Goal: Information Seeking & Learning: Learn about a topic

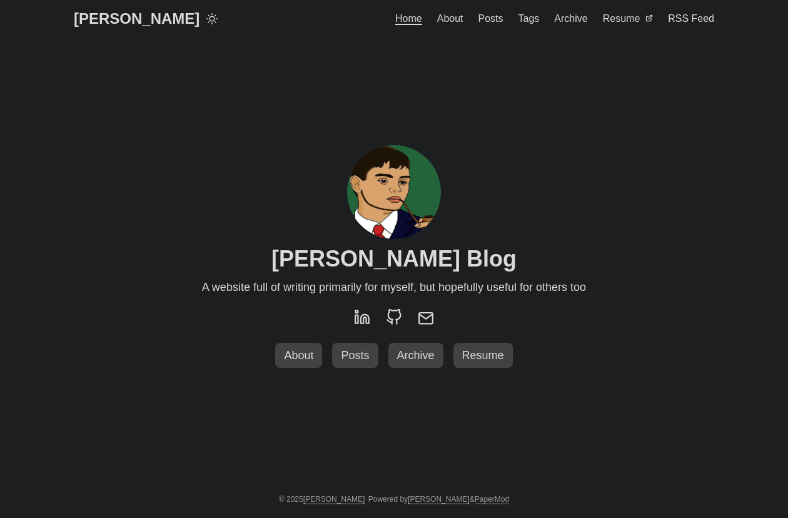
click at [448, 13] on span "About" at bounding box center [450, 18] width 26 height 11
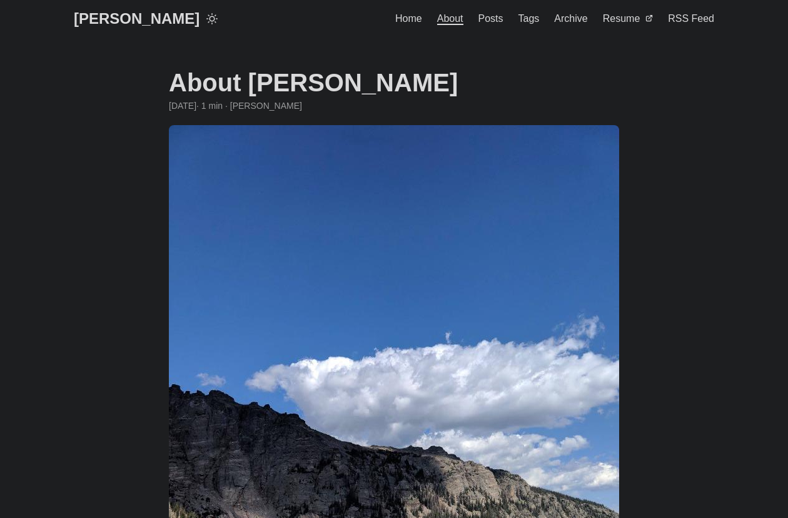
click at [482, 16] on span "Posts" at bounding box center [490, 18] width 25 height 11
click at [496, 20] on span "Posts" at bounding box center [490, 18] width 25 height 11
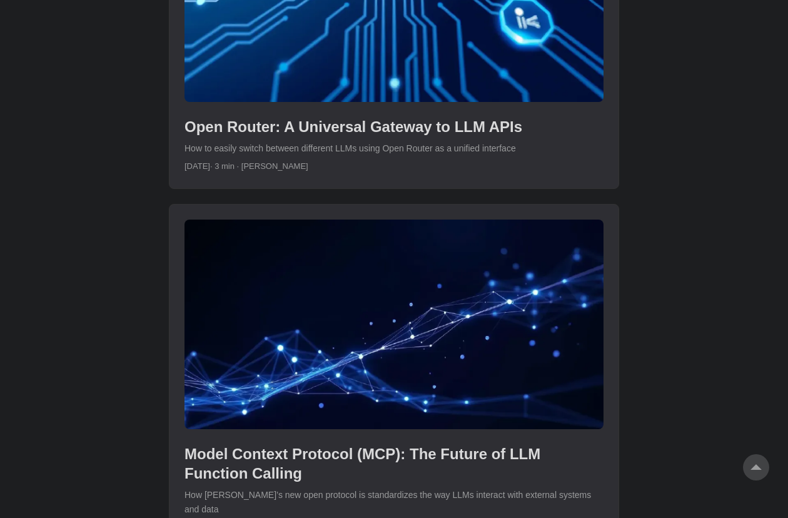
scroll to position [1491, 0]
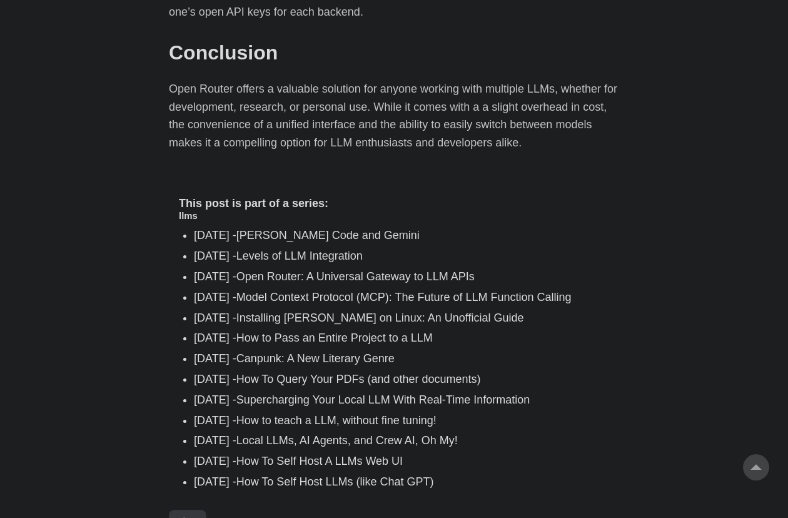
scroll to position [2268, 0]
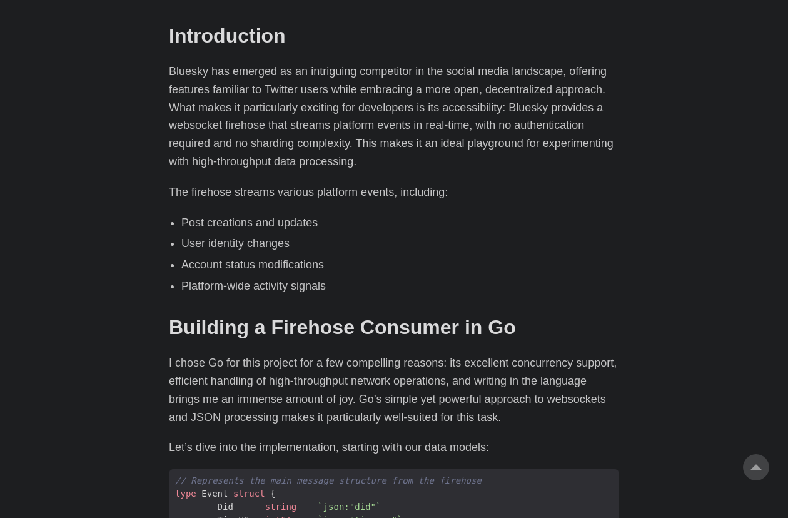
scroll to position [659, 0]
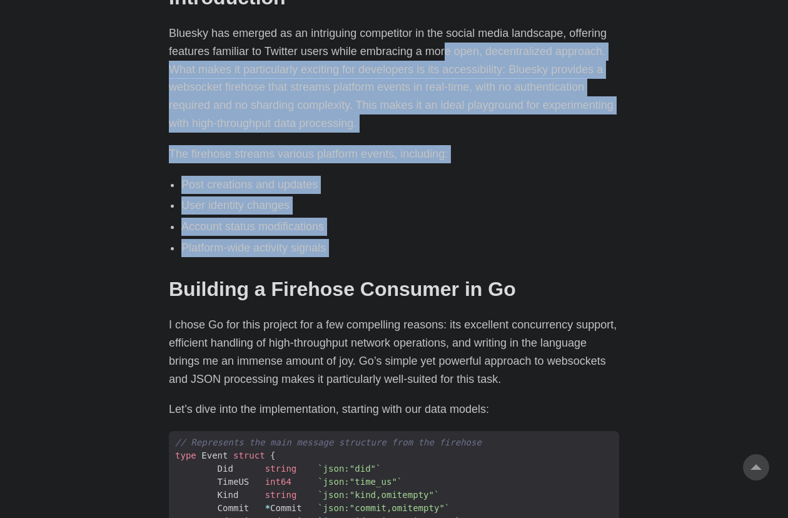
drag, startPoint x: 457, startPoint y: 268, endPoint x: 445, endPoint y: 51, distance: 218.0
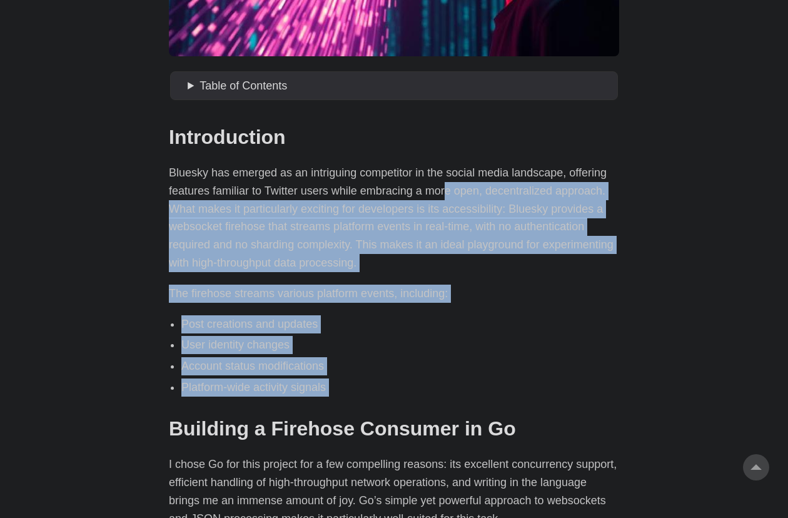
scroll to position [513, 0]
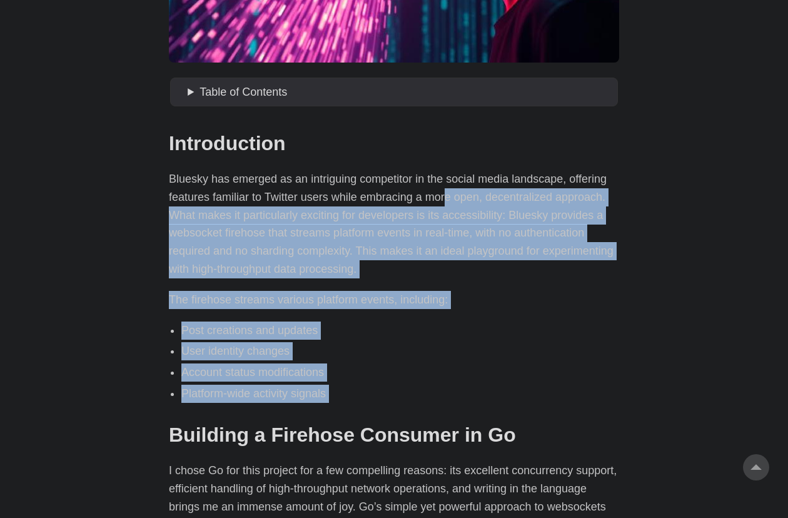
click at [451, 338] on li "Post creations and updates" at bounding box center [400, 330] width 438 height 18
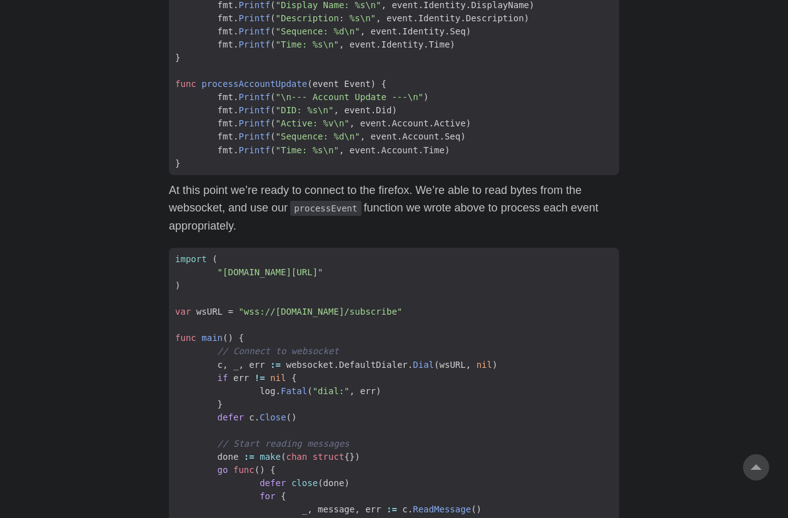
scroll to position [2193, 0]
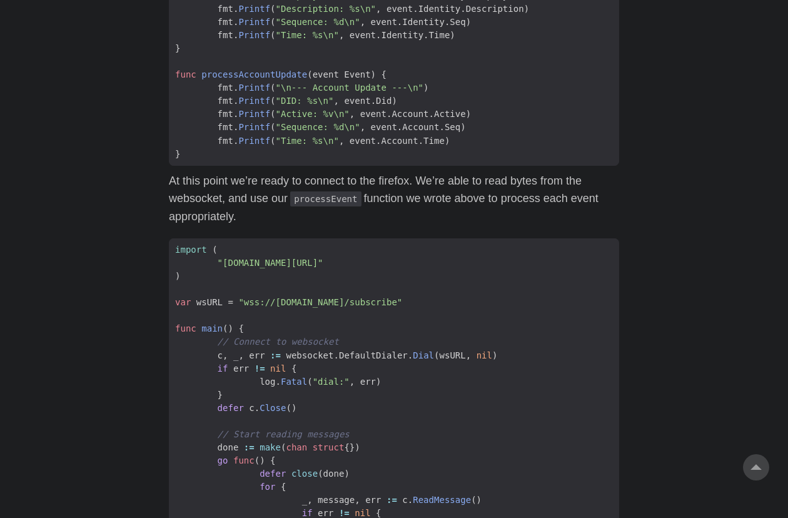
click at [293, 196] on p "At this point we’re ready to connect to the firefox. We’re able to read bytes f…" at bounding box center [394, 199] width 450 height 54
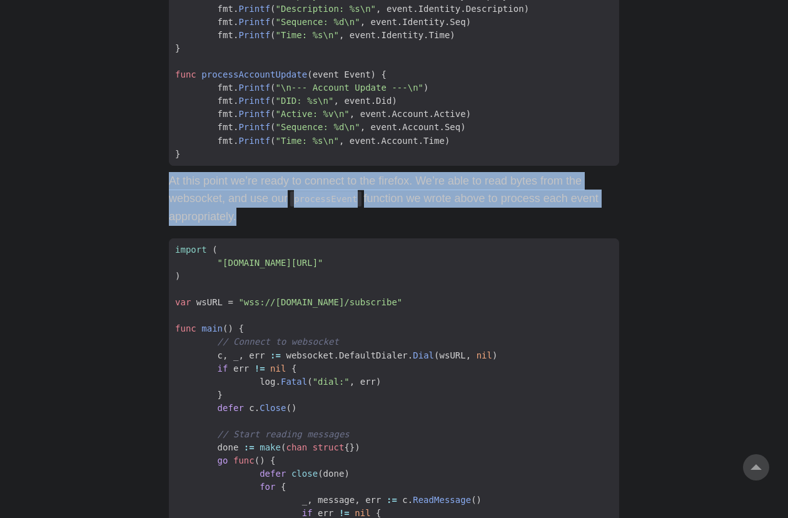
click at [293, 196] on p "At this point we’re ready to connect to the firefox. We’re able to read bytes f…" at bounding box center [394, 199] width 450 height 54
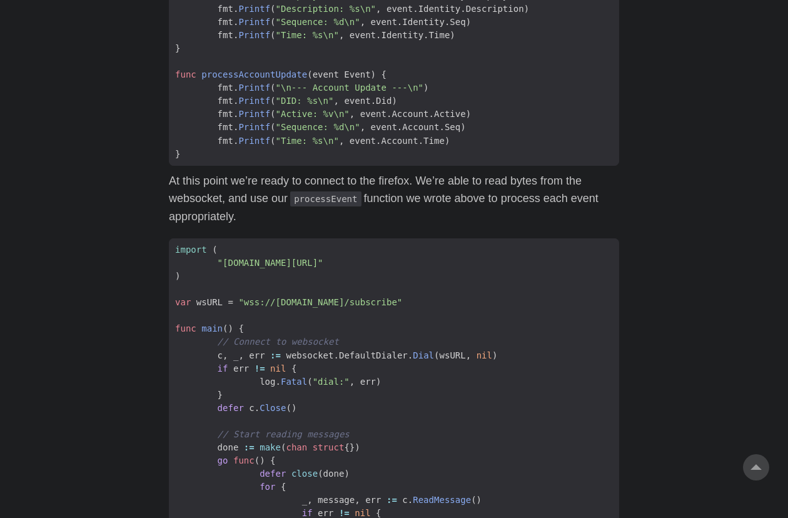
click at [303, 193] on p "At this point we’re ready to connect to the firefox. We’re able to read bytes f…" at bounding box center [394, 199] width 450 height 54
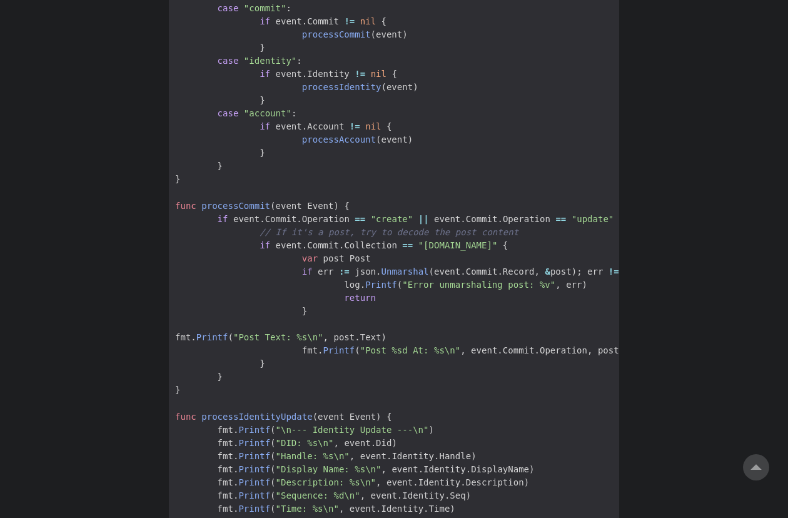
scroll to position [1732, 0]
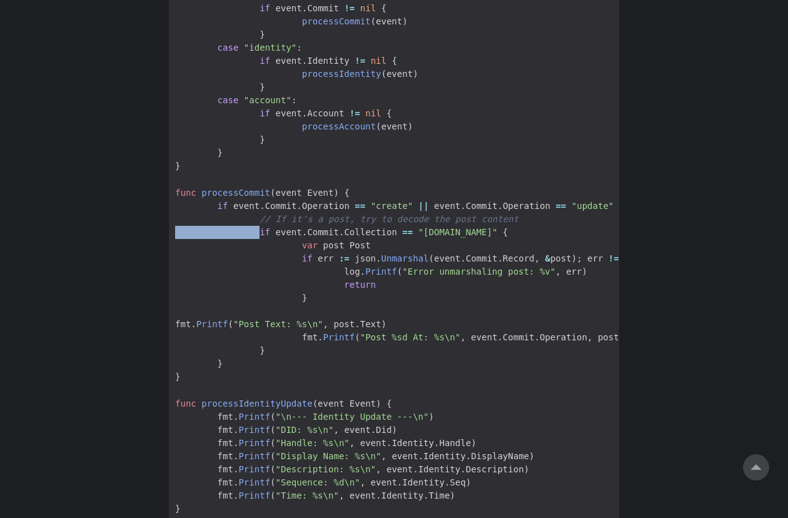
drag, startPoint x: 254, startPoint y: 226, endPoint x: 186, endPoint y: 226, distance: 67.6
click at [186, 226] on span "if event . Commit . Collection == "app.bsky.feed.post" {" at bounding box center [341, 232] width 345 height 13
click at [126, 248] on body "Greg Hilston Home About Posts Tags Archive Resume" at bounding box center [394, 338] width 788 height 4140
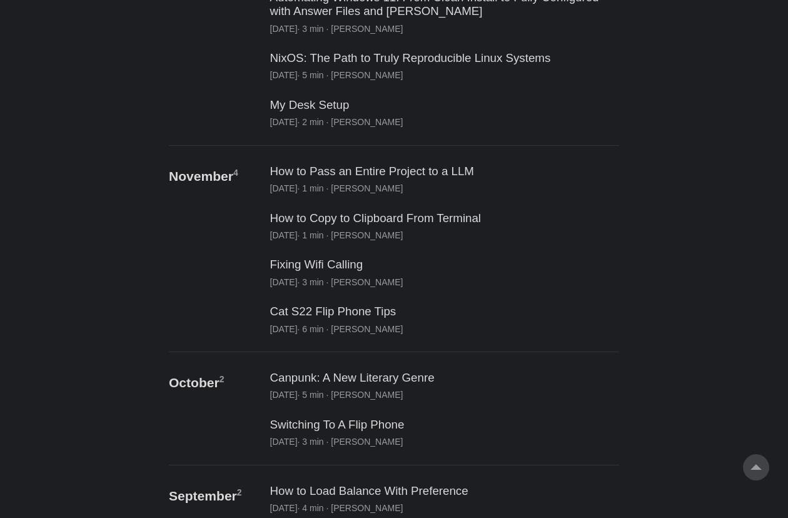
scroll to position [771, 0]
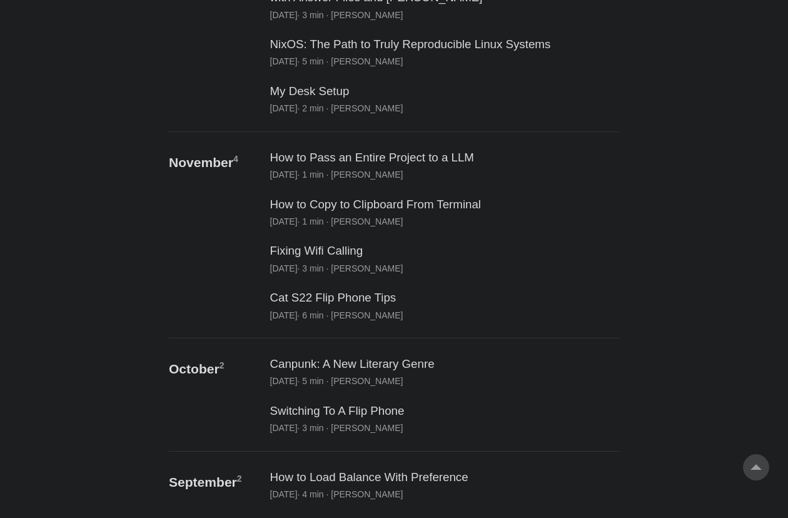
click at [488, 86] on link "post link to My Desk Setup" at bounding box center [443, 98] width 352 height 41
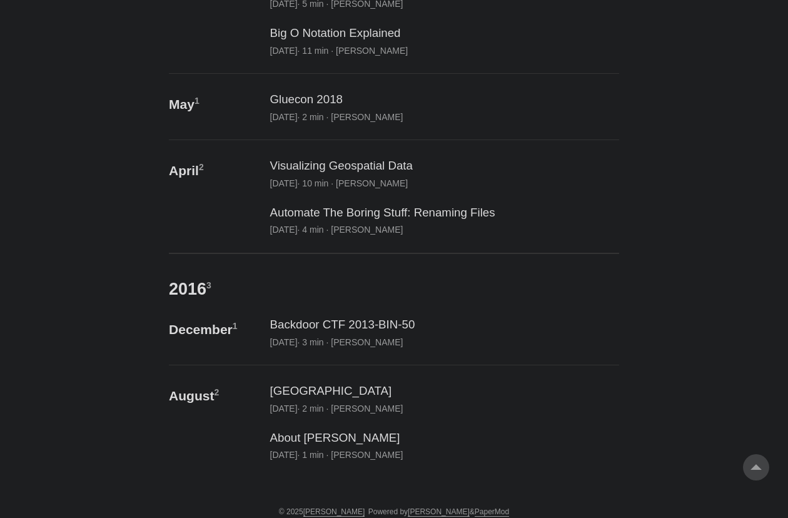
scroll to position [7231, 0]
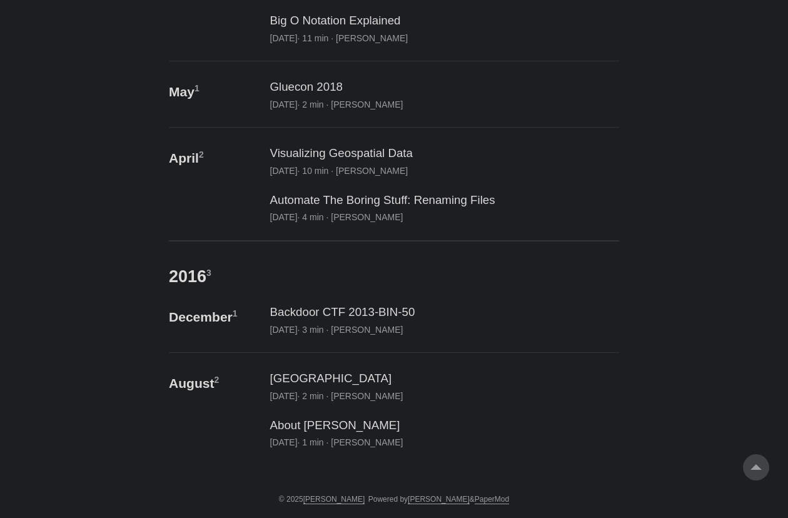
click at [356, 438] on link "post link to About Greg" at bounding box center [443, 432] width 352 height 41
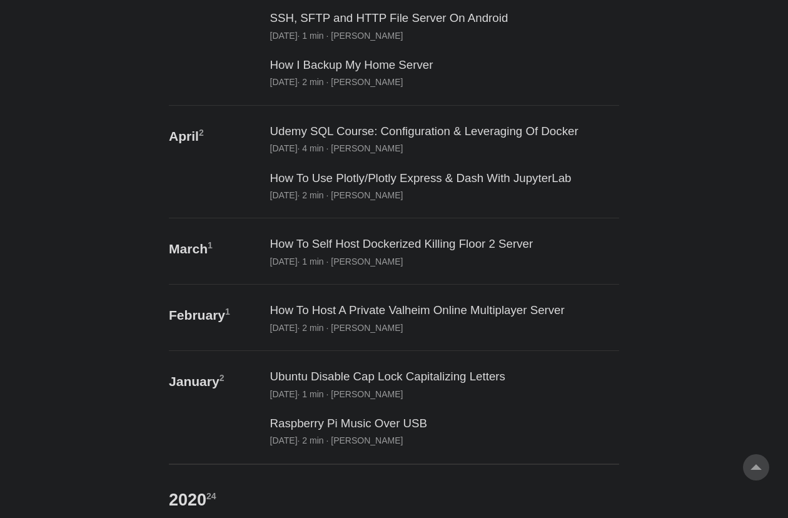
scroll to position [4723, 0]
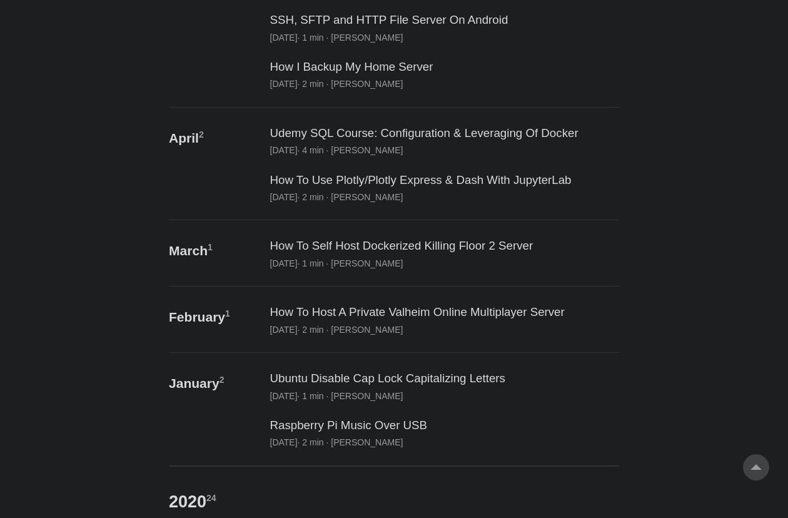
click at [360, 378] on link "post link to Ubuntu Disable Cap Lock Capitalizing Letters" at bounding box center [443, 385] width 352 height 41
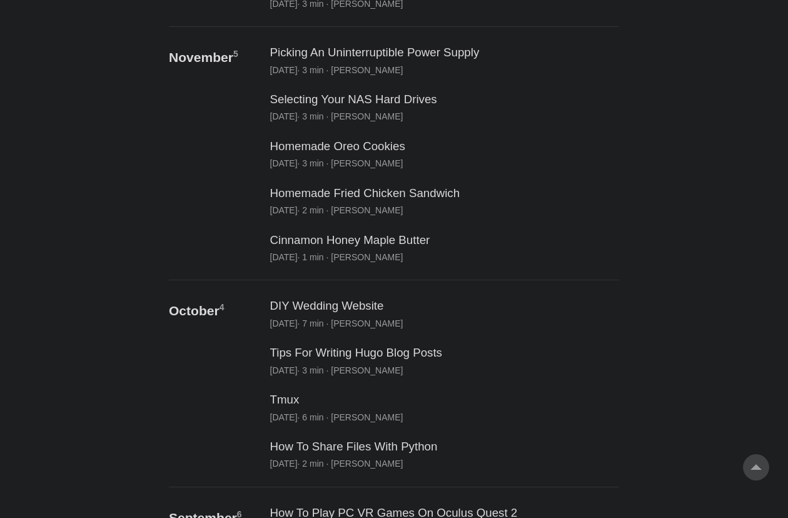
scroll to position [3375, 0]
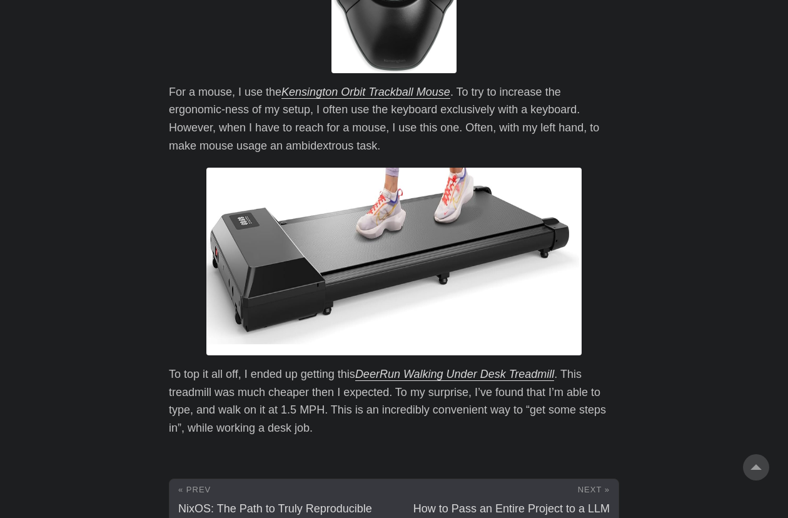
scroll to position [2294, 0]
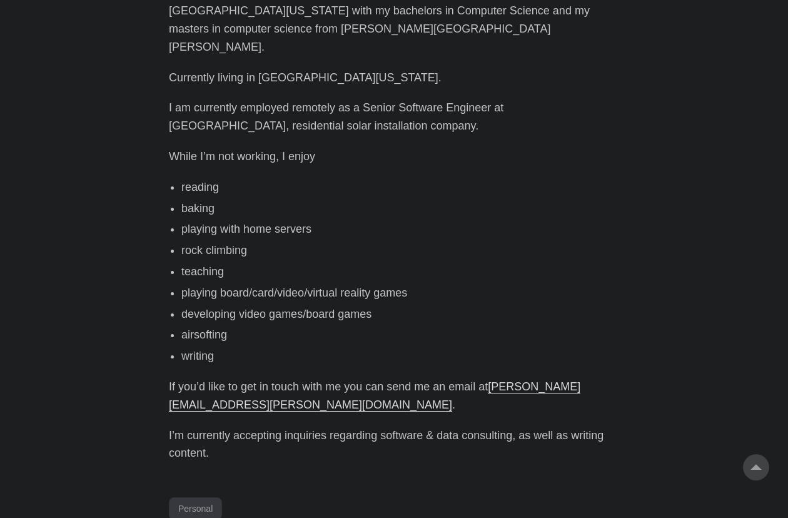
scroll to position [487, 0]
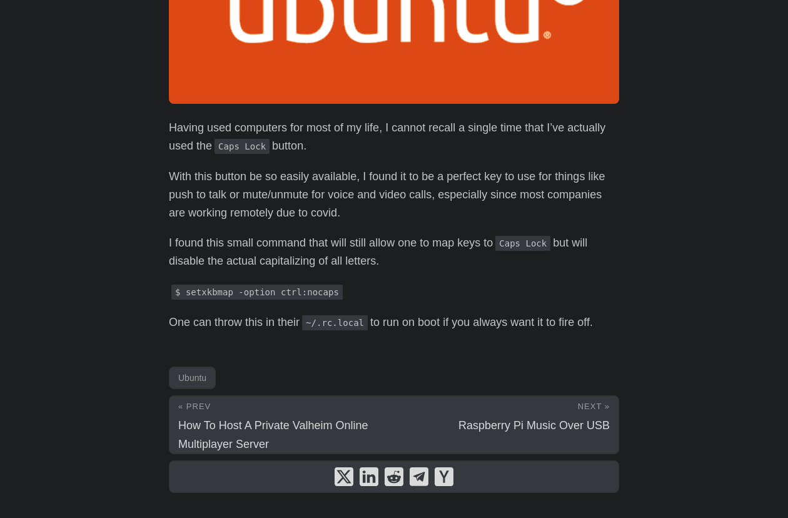
scroll to position [251, 0]
